Goal: Task Accomplishment & Management: Manage account settings

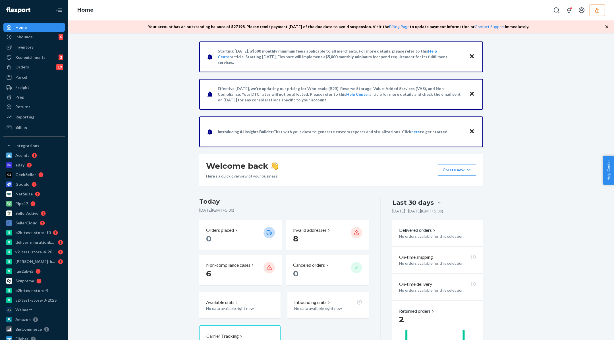
click at [603, 7] on button "button" at bounding box center [596, 10] width 15 height 11
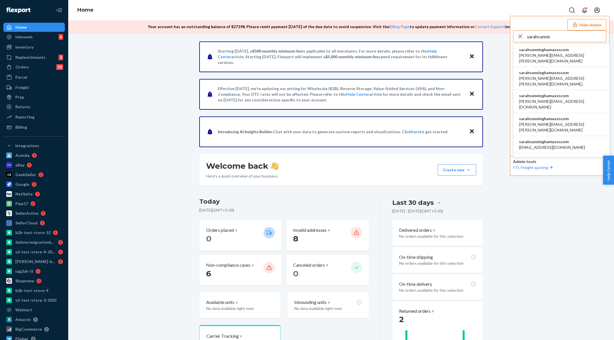
type input "sarahcunnin"
click at [537, 54] on span "[PERSON_NAME][EMAIL_ADDRESS][PERSON_NAME][DOMAIN_NAME]" at bounding box center [561, 58] width 85 height 11
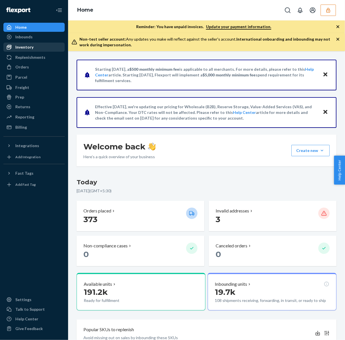
click at [36, 46] on div "Inventory" at bounding box center [34, 47] width 60 height 8
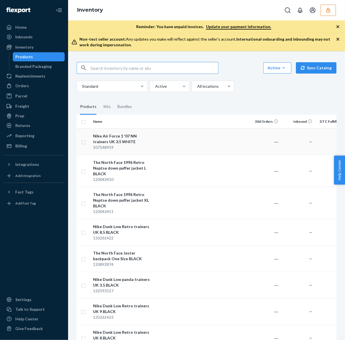
click at [126, 143] on div "Nike Air Force 1 '07 NN trainers UK 3.5 WHITE" at bounding box center [122, 138] width 59 height 11
